Goal: Task Accomplishment & Management: Manage account settings

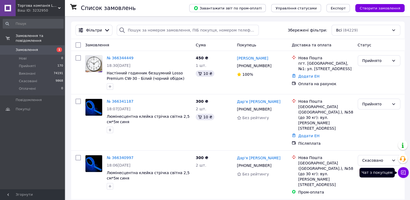
click at [401, 175] on icon at bounding box center [403, 172] width 5 height 5
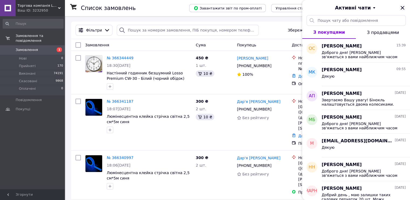
click at [404, 7] on icon "Закрити" at bounding box center [402, 8] width 6 height 6
